Goal: Entertainment & Leisure: Browse casually

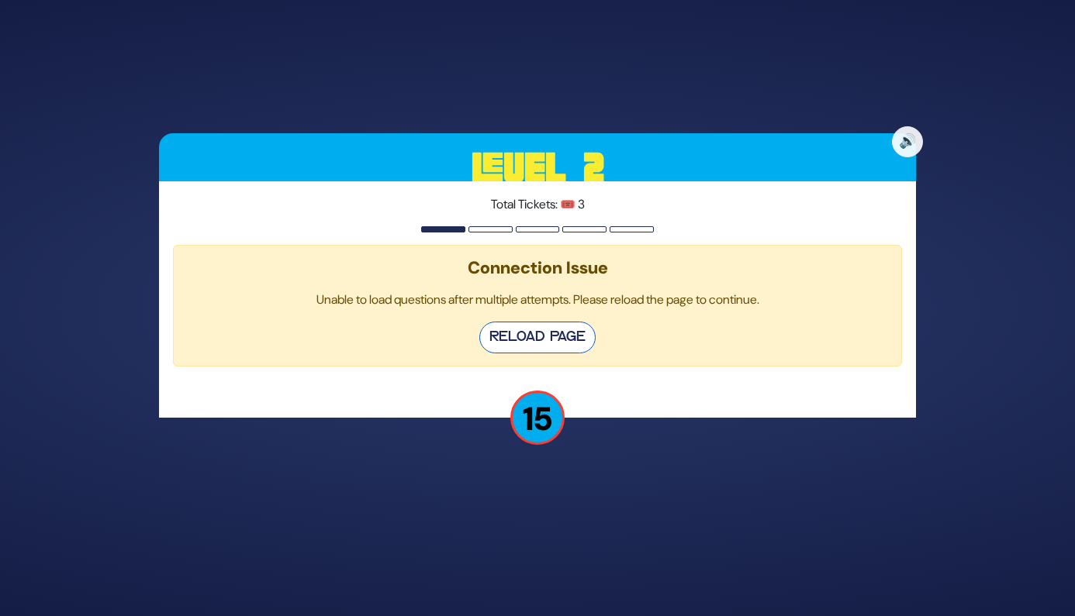
click at [528, 333] on button "Reload Page" at bounding box center [537, 338] width 116 height 32
